Goal: Information Seeking & Learning: Find specific page/section

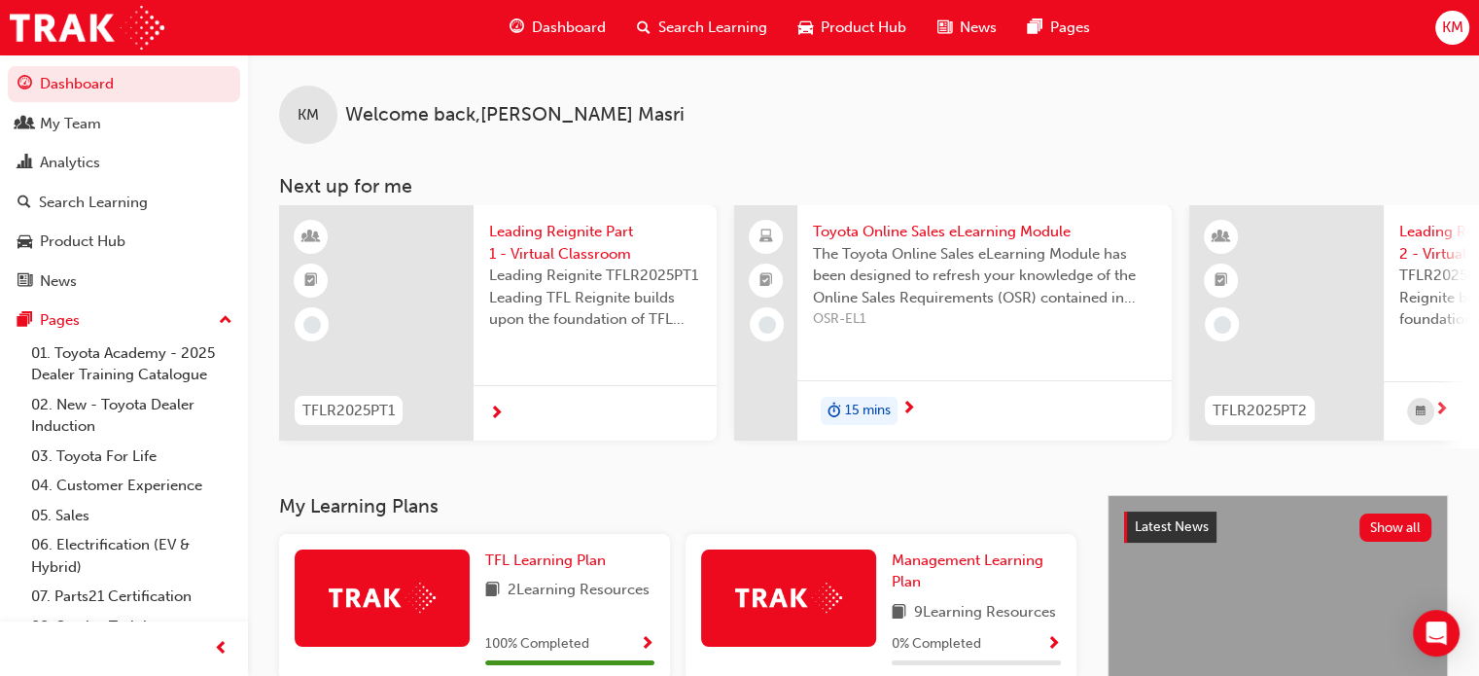
click at [658, 27] on span "Search Learning" at bounding box center [712, 28] width 109 height 22
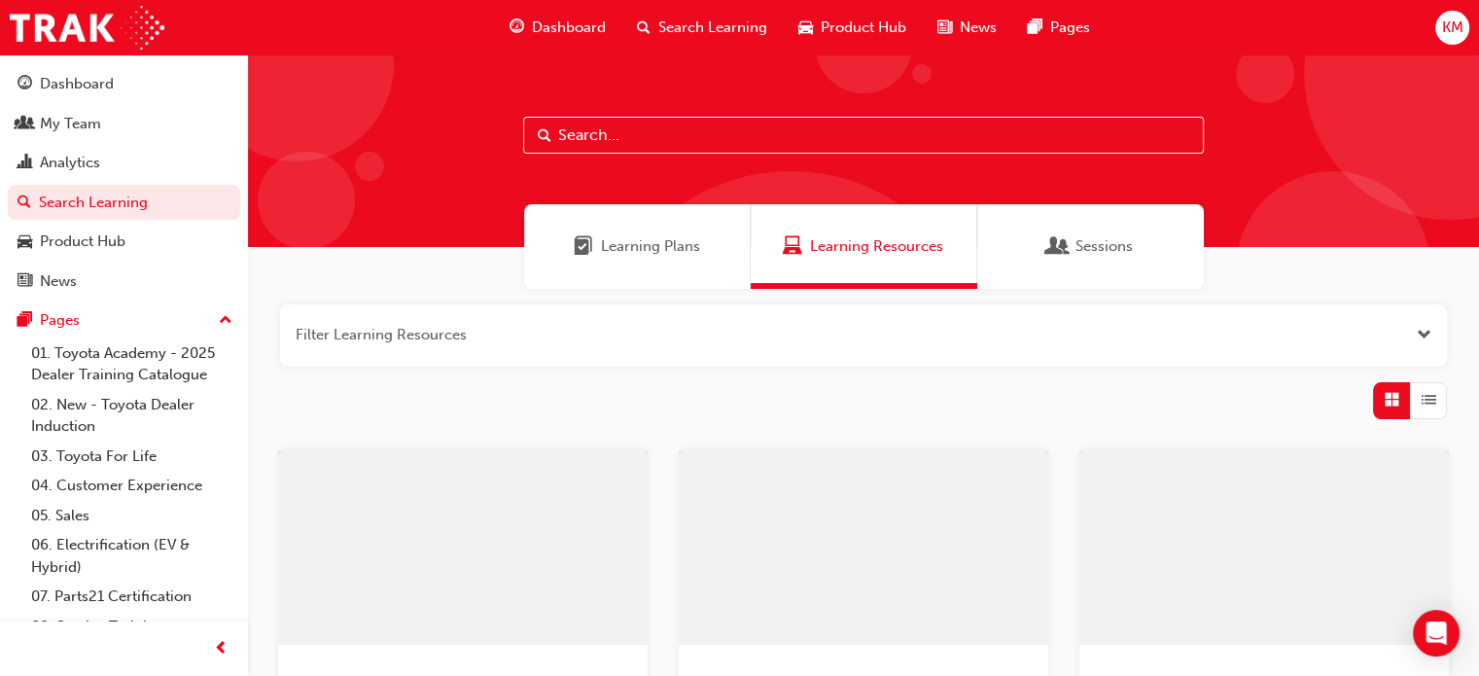
click at [570, 134] on input "text" at bounding box center [863, 135] width 681 height 37
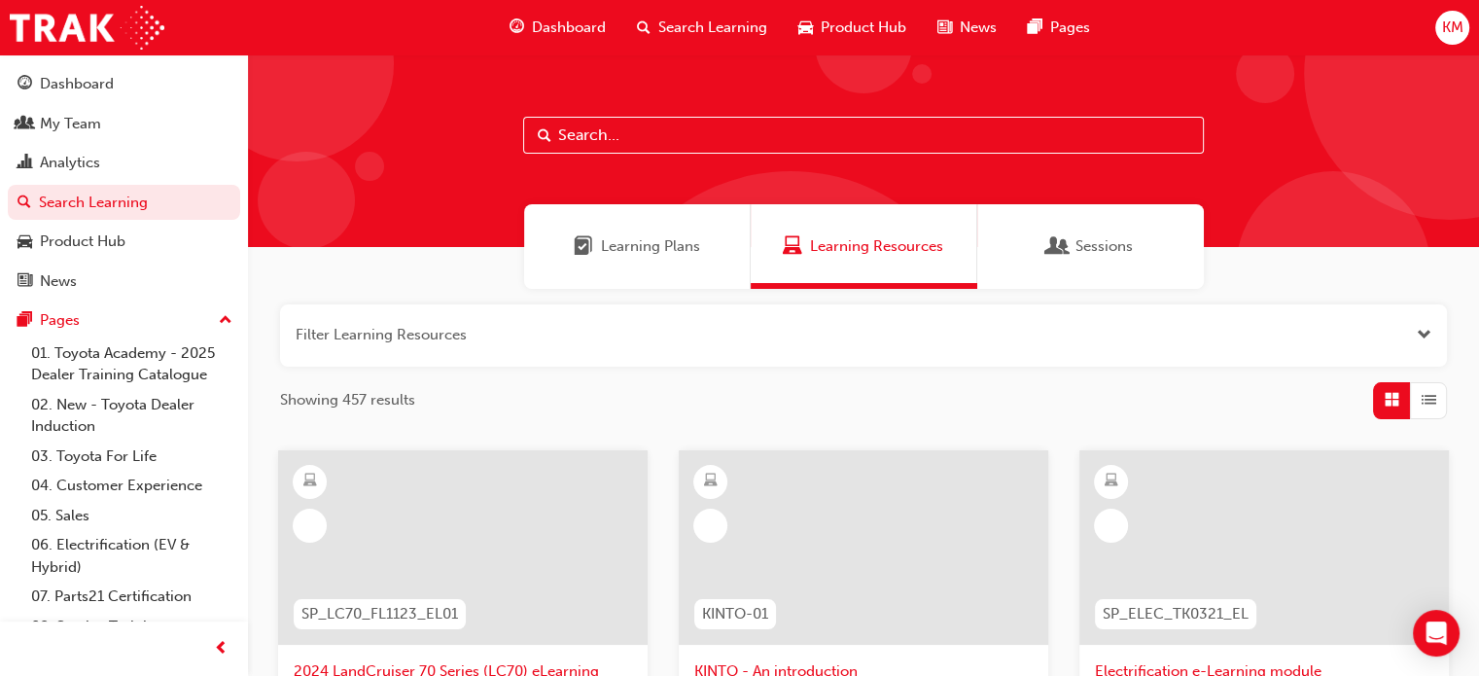
paste input "TFLR2025PT1"
type input "TFLR2025PT1"
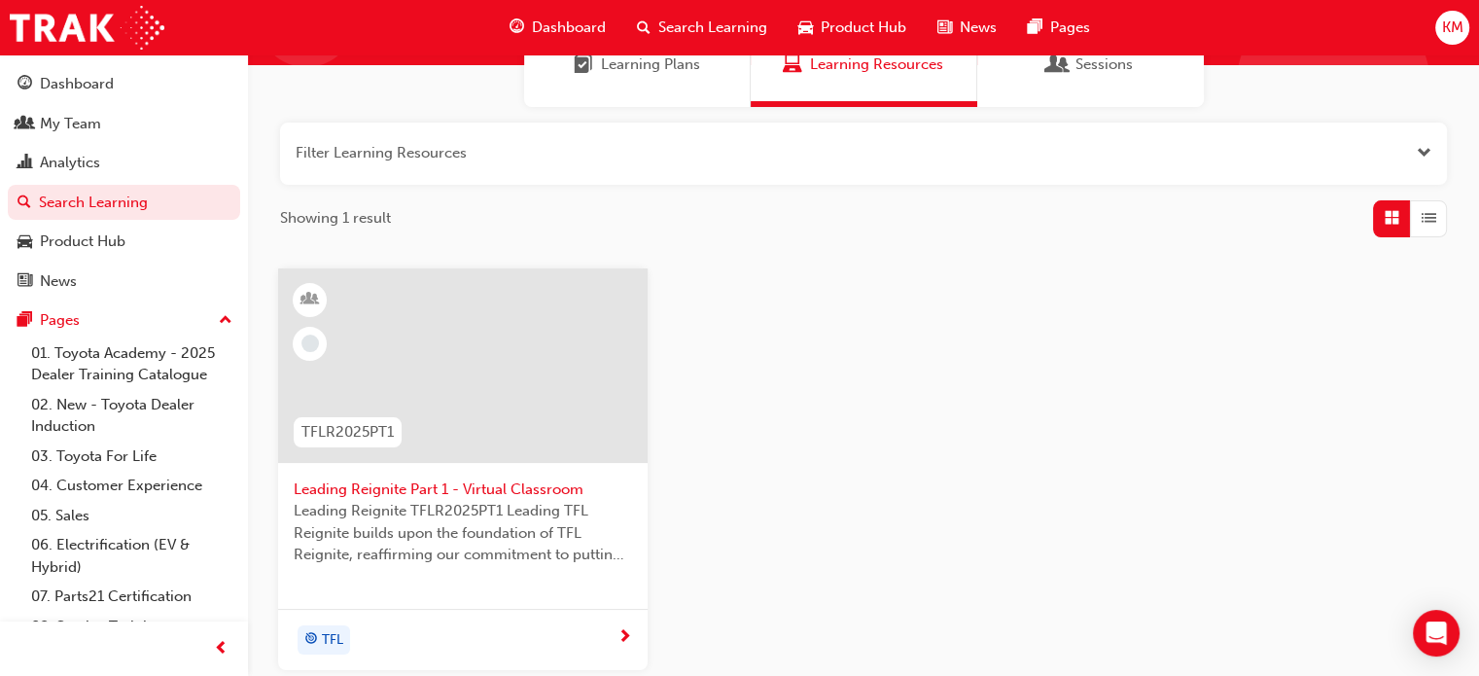
scroll to position [194, 0]
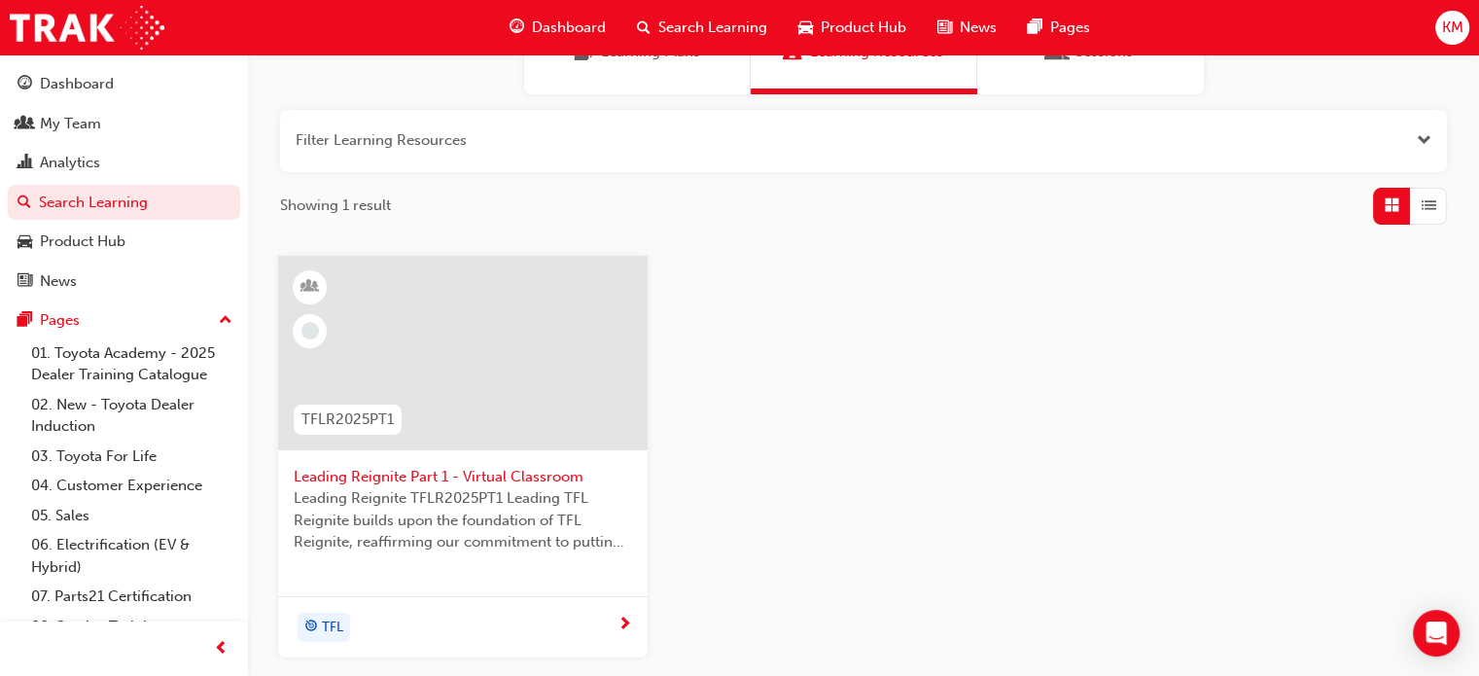
click at [622, 620] on span "next-icon" at bounding box center [624, 625] width 15 height 18
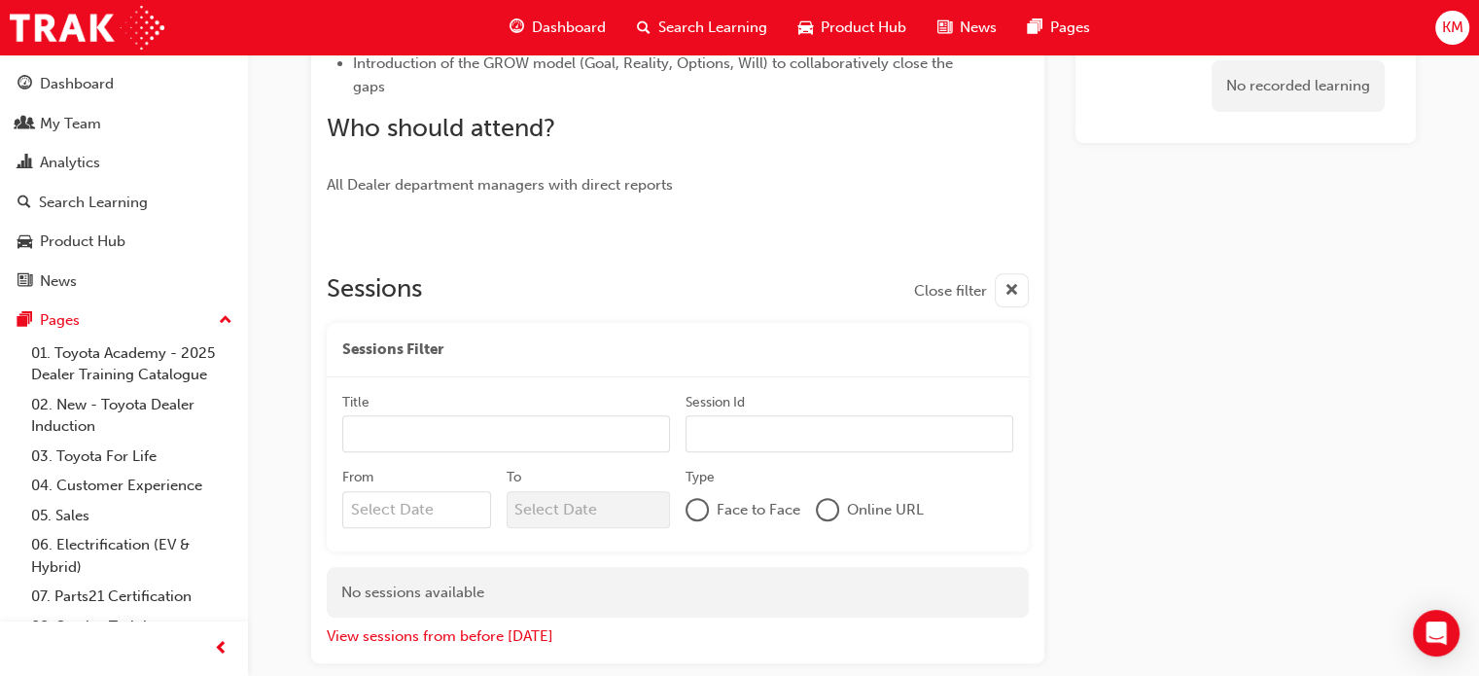
scroll to position [771, 0]
